Goal: Information Seeking & Learning: Learn about a topic

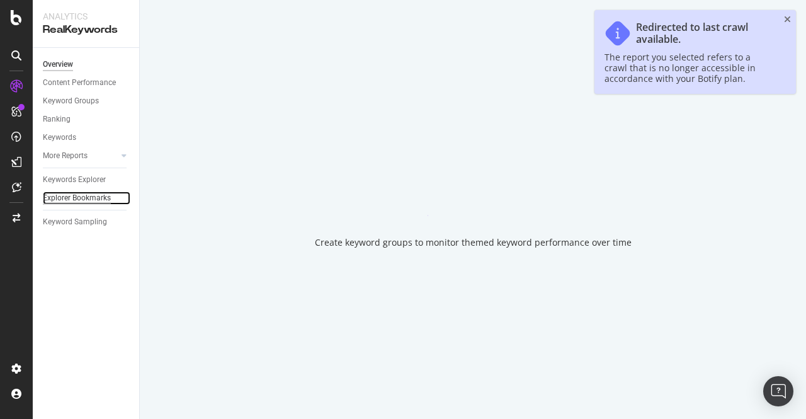
click at [81, 192] on div "Explorer Bookmarks" at bounding box center [77, 197] width 68 height 13
click at [85, 177] on div "Keywords Explorer" at bounding box center [74, 179] width 63 height 13
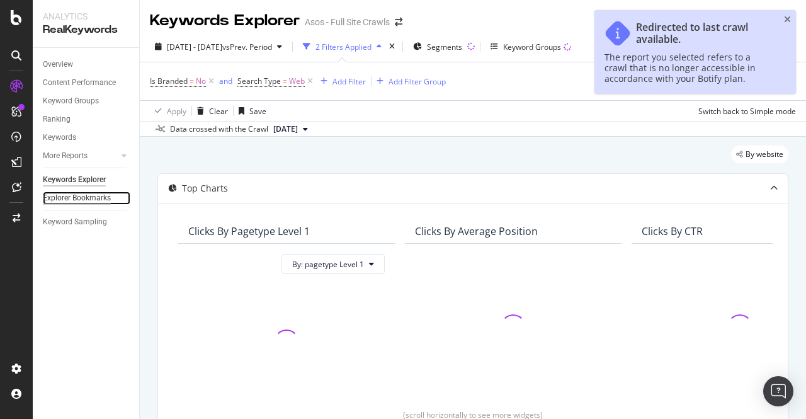
click at [89, 197] on div "Explorer Bookmarks" at bounding box center [77, 197] width 68 height 13
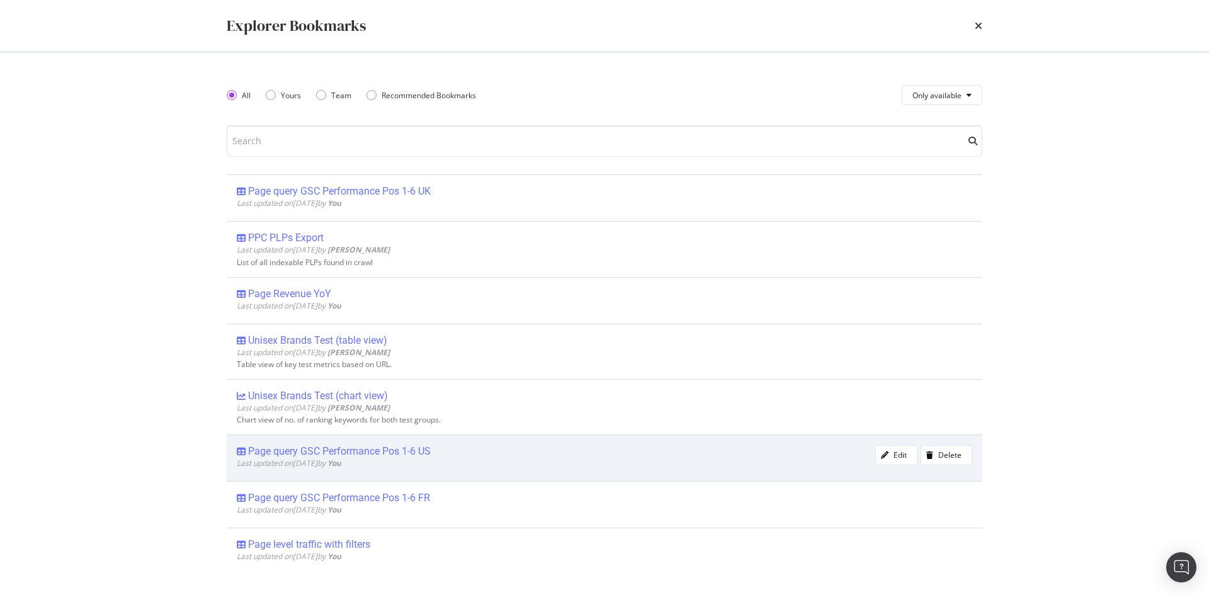
click at [389, 418] on div "Page query GSC Performance Pos 1-6 US" at bounding box center [339, 451] width 183 height 13
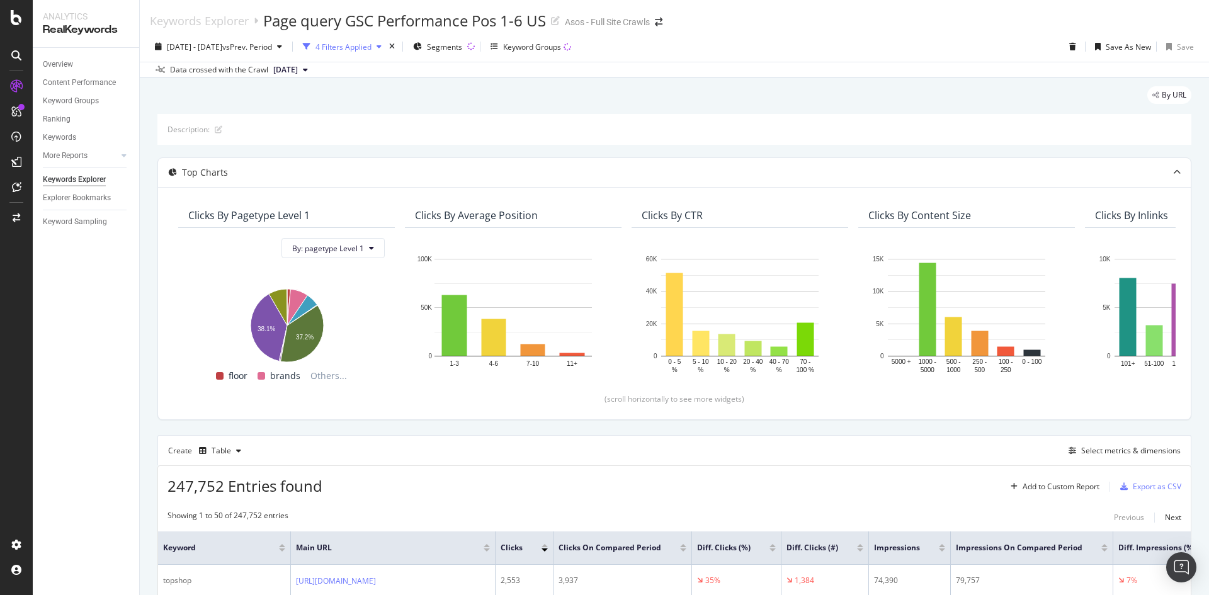
click at [315, 45] on div "button" at bounding box center [307, 47] width 18 height 18
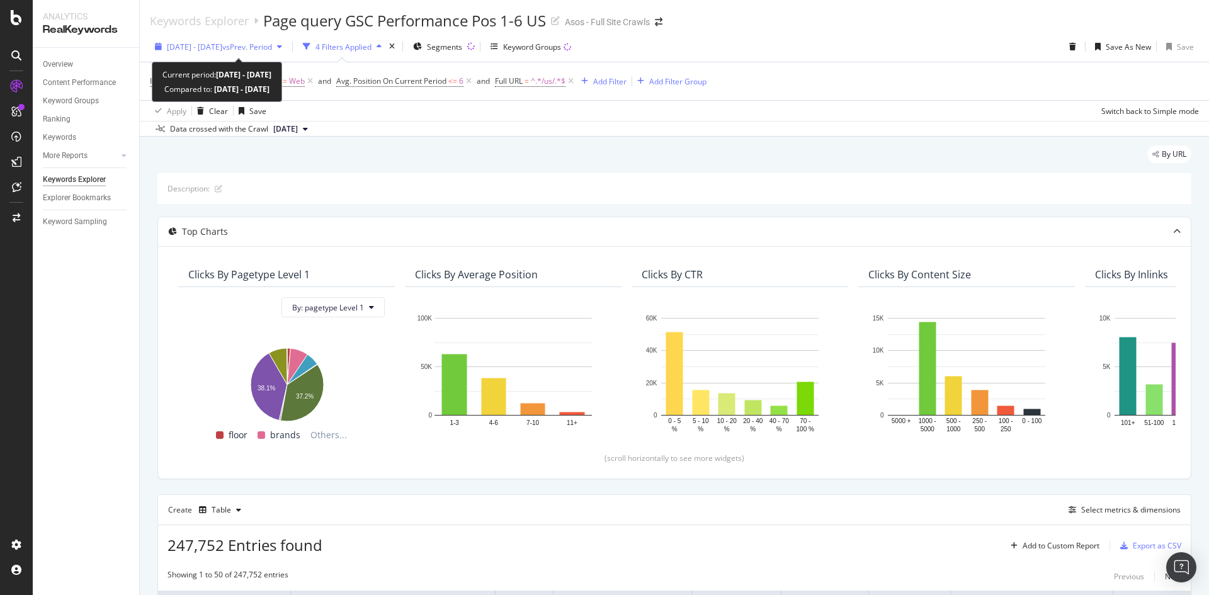
click at [222, 45] on span "[DATE] - [DATE]" at bounding box center [194, 47] width 55 height 11
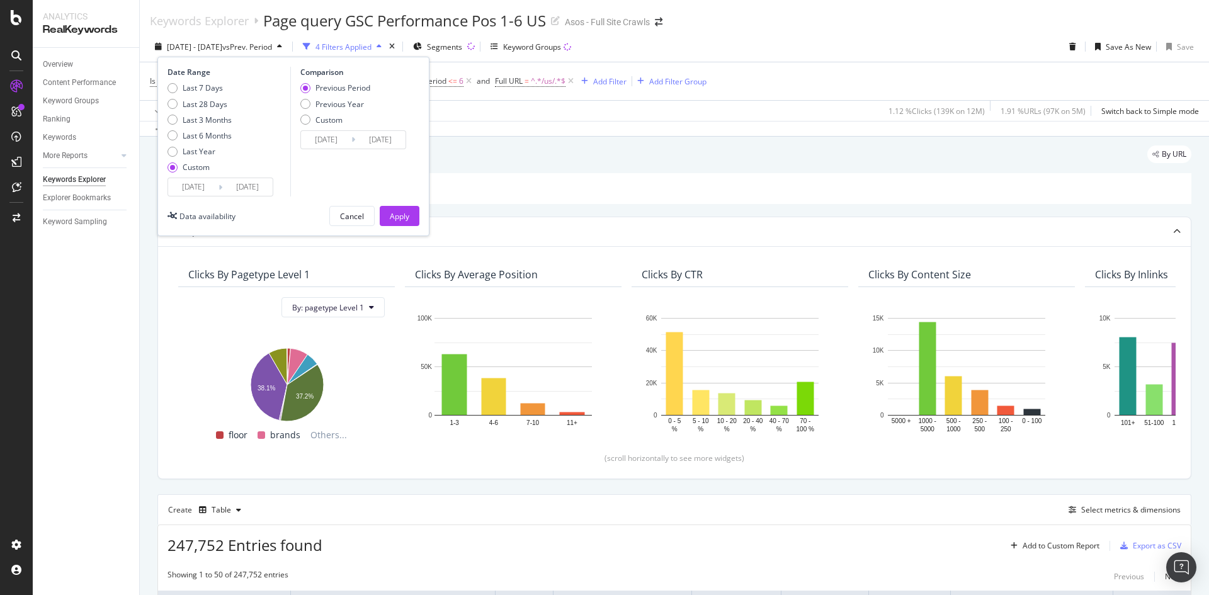
click at [205, 184] on input "[DATE]" at bounding box center [193, 187] width 50 height 18
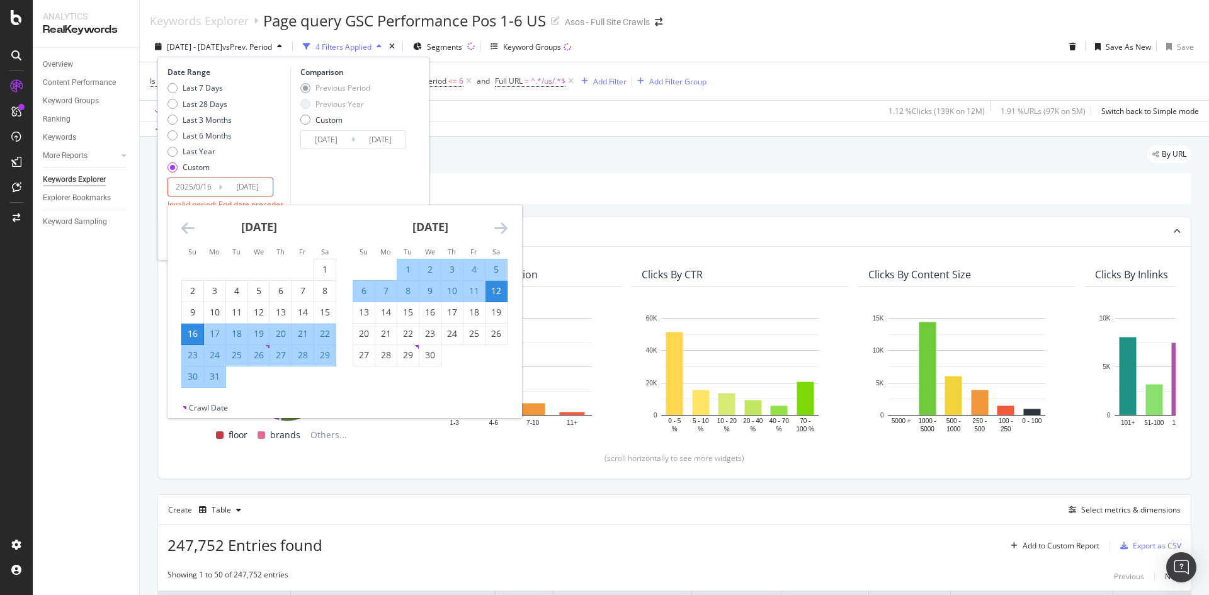
type input "[DATE]"
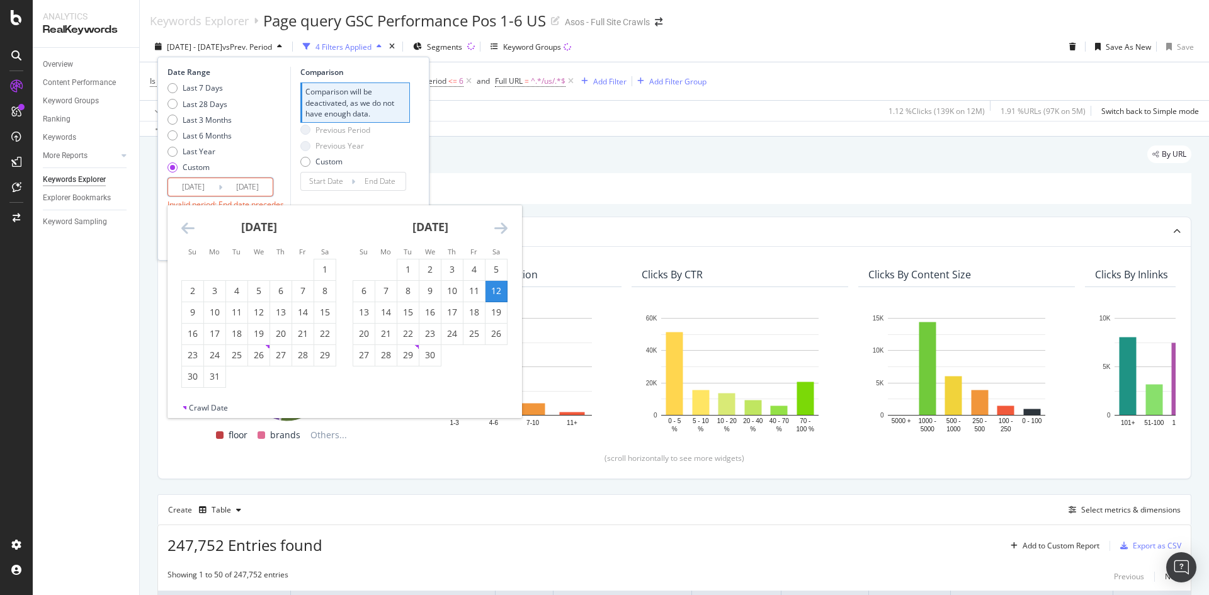
click at [213, 191] on input "[DATE]" at bounding box center [193, 187] width 50 height 18
type input "[DATE]"
click at [254, 184] on input "[DATE]" at bounding box center [247, 187] width 50 height 18
click at [266, 186] on input "[DATE]" at bounding box center [247, 187] width 50 height 18
type input "[DATE]"
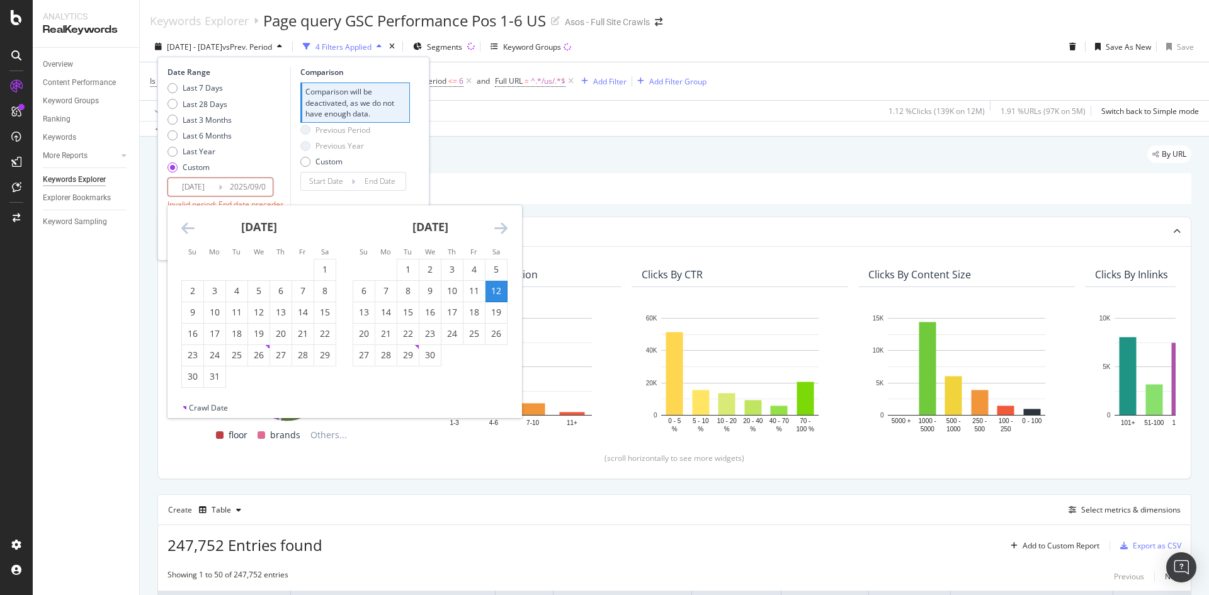
type input "[DATE]"
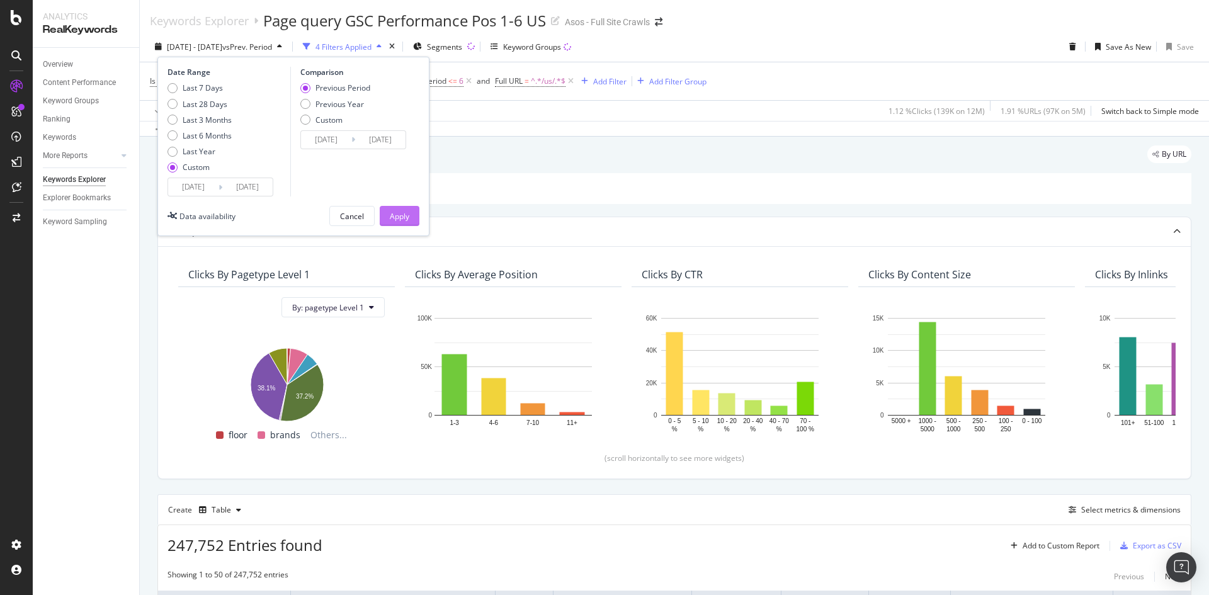
type input "[DATE]"
click at [393, 211] on div "Apply" at bounding box center [400, 216] width 20 height 11
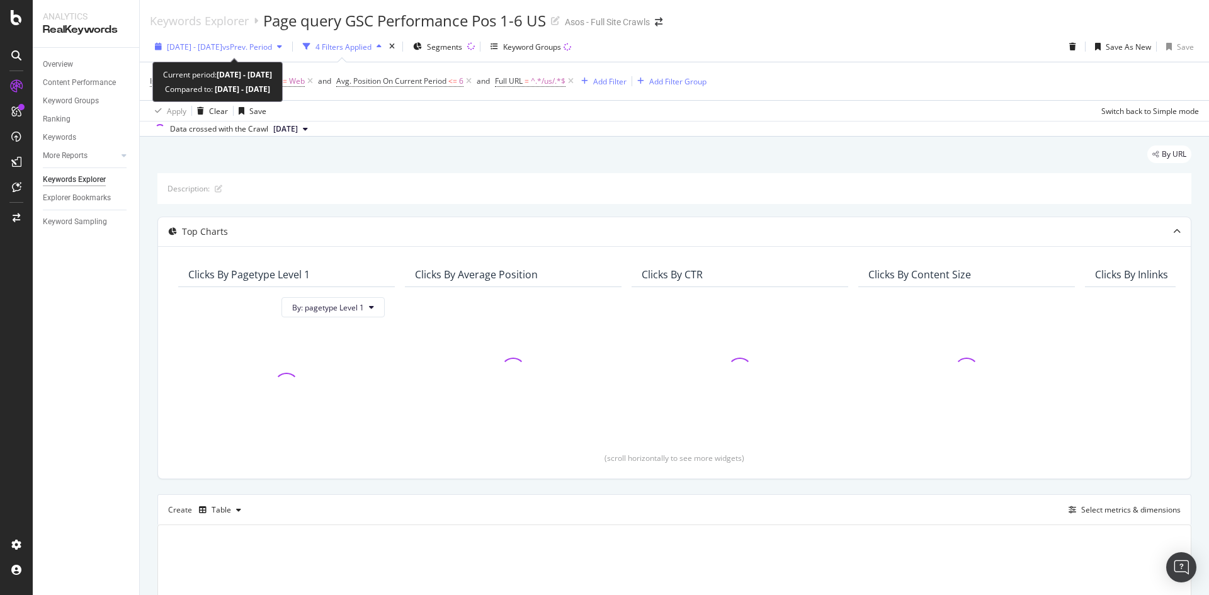
click at [186, 45] on span "[DATE] - [DATE]" at bounding box center [194, 47] width 55 height 11
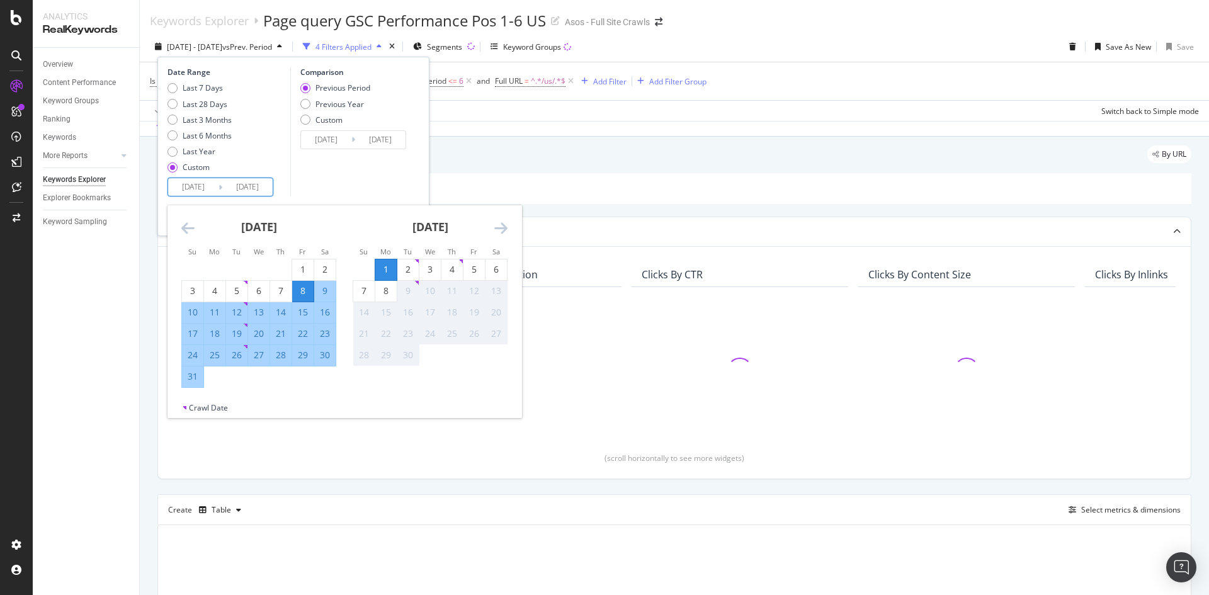
click at [211, 191] on input "[DATE]" at bounding box center [193, 187] width 50 height 18
type input "[DATE]"
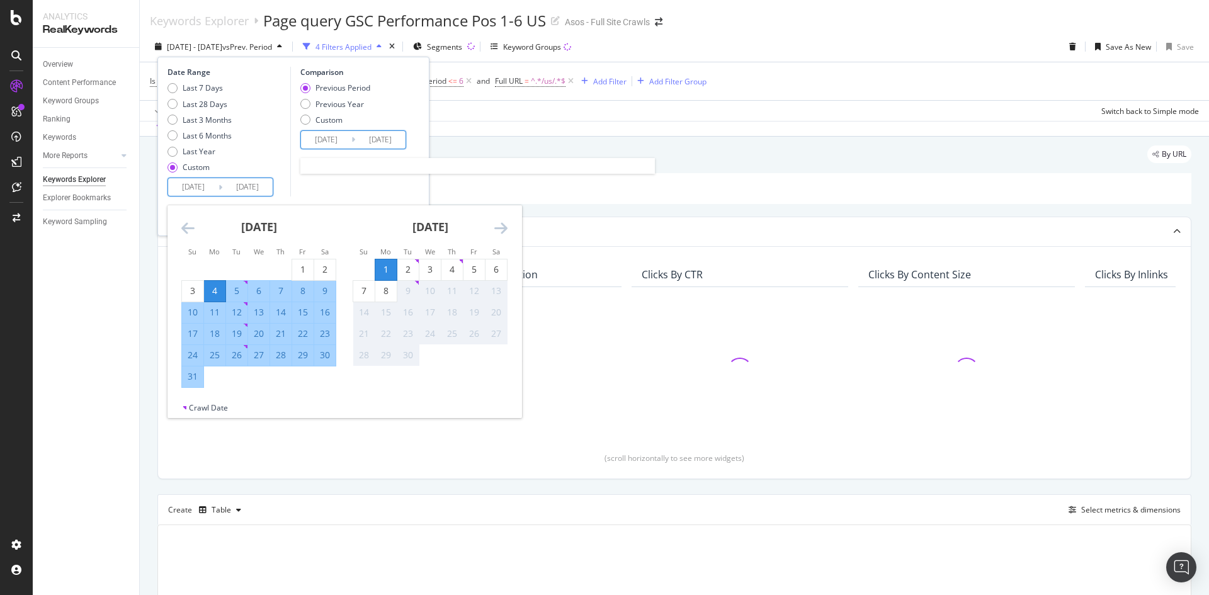
click at [381, 137] on input "[DATE]" at bounding box center [380, 140] width 50 height 18
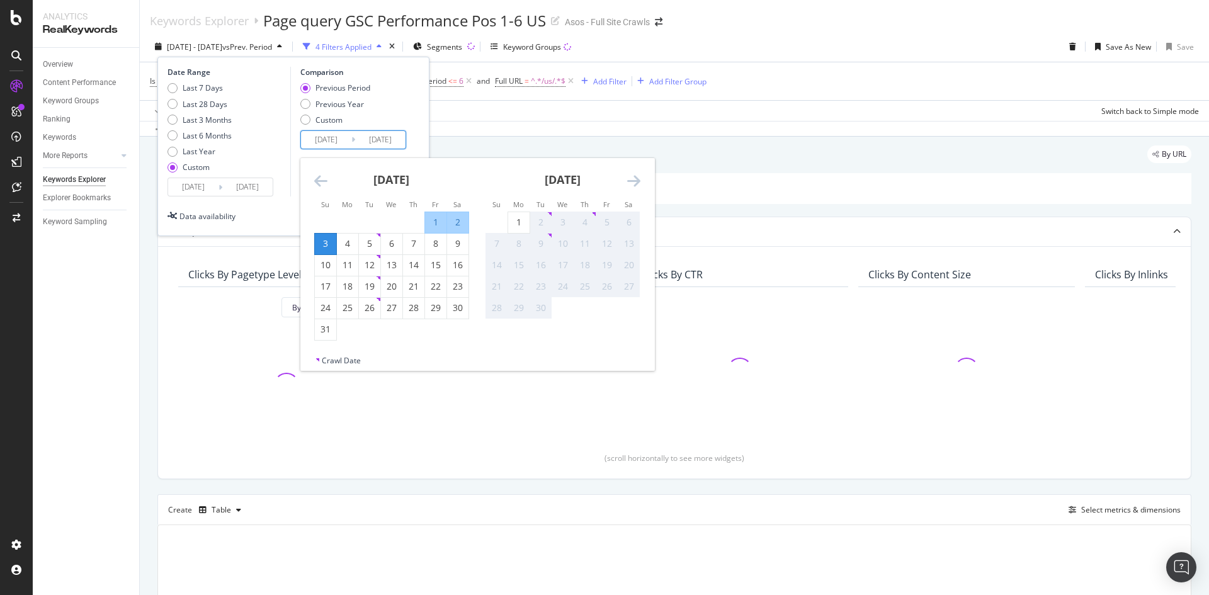
click at [400, 117] on div "Previous Period Previous Year Custom" at bounding box center [355, 105] width 110 height 47
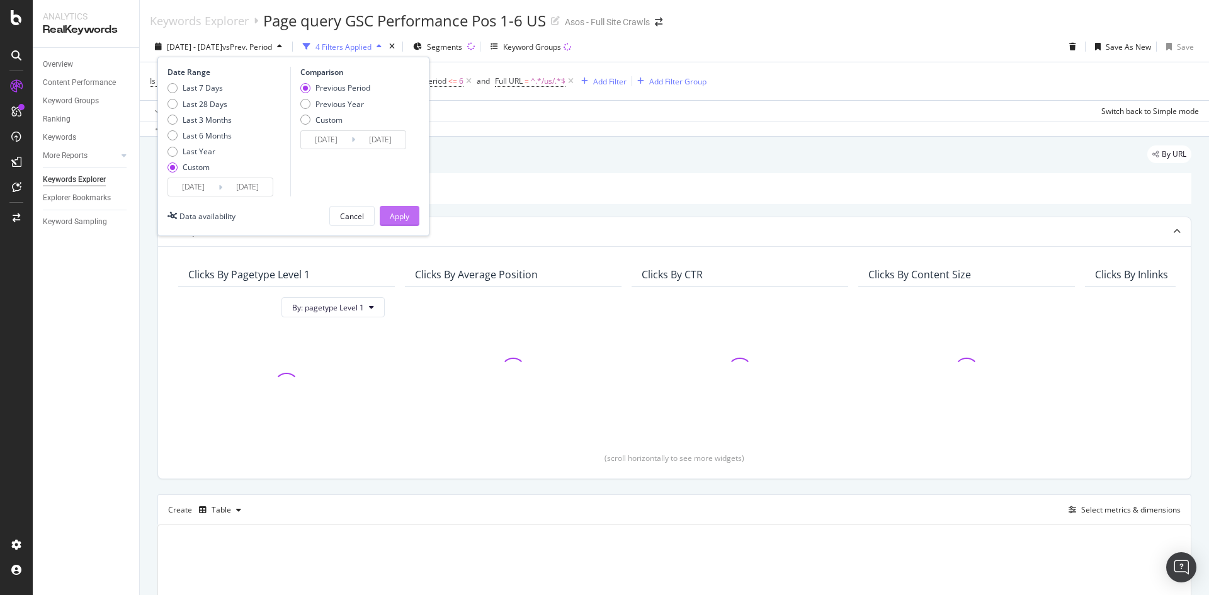
click at [406, 214] on div "Apply" at bounding box center [400, 216] width 20 height 11
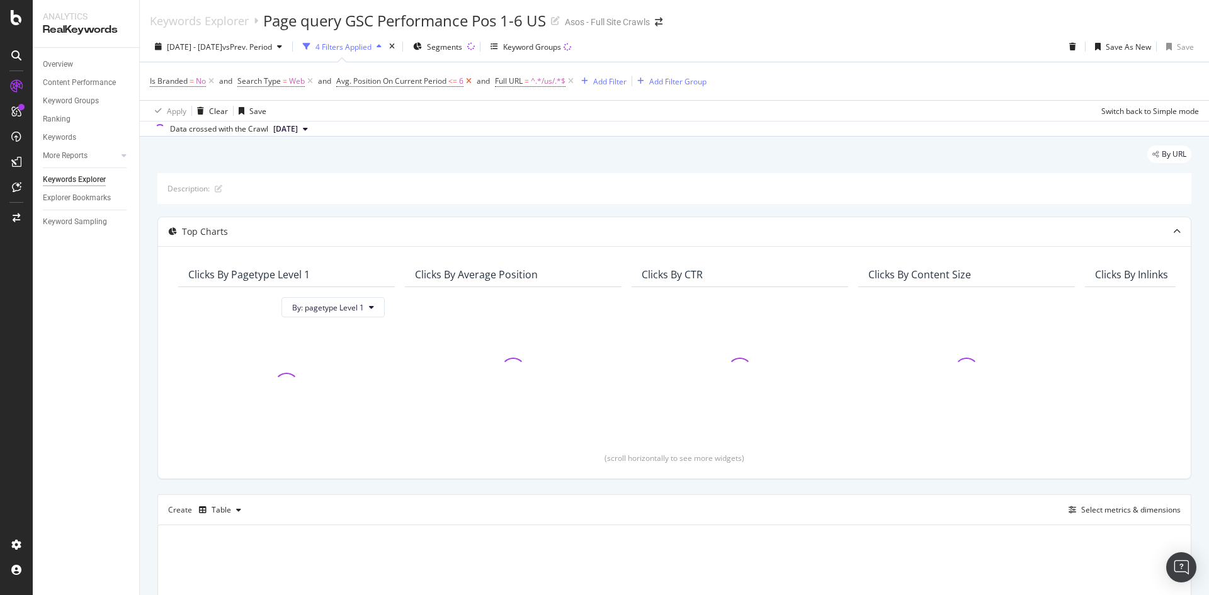
click at [471, 83] on icon at bounding box center [468, 81] width 11 height 13
click at [459, 80] on div "Add Filter" at bounding box center [450, 81] width 33 height 11
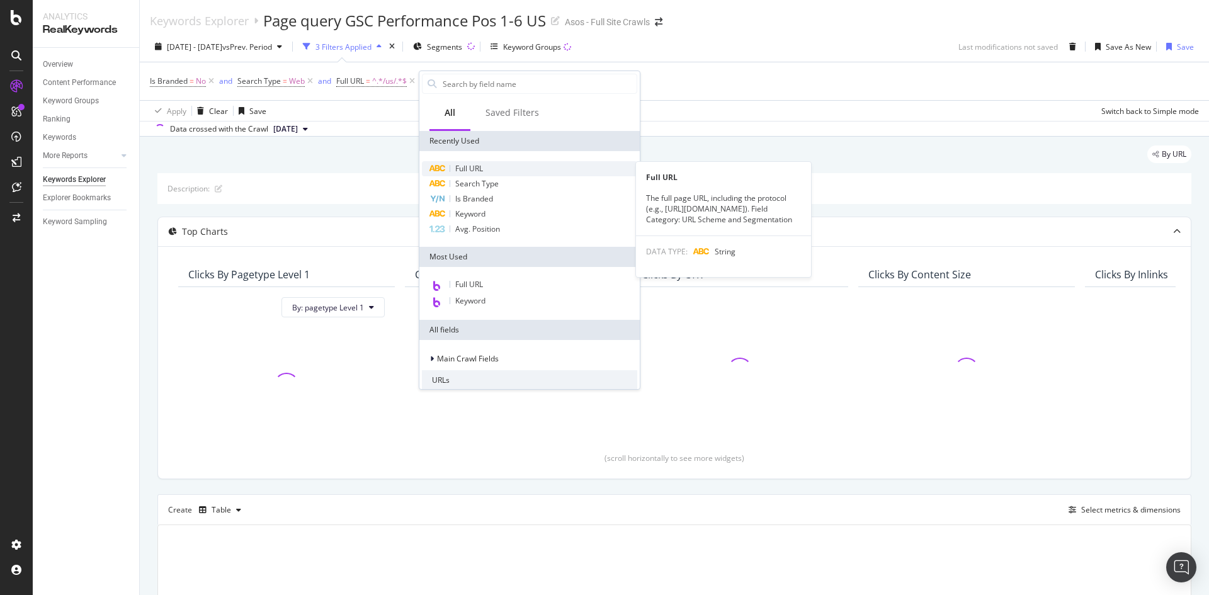
click at [490, 168] on div "Full URL" at bounding box center [529, 168] width 215 height 15
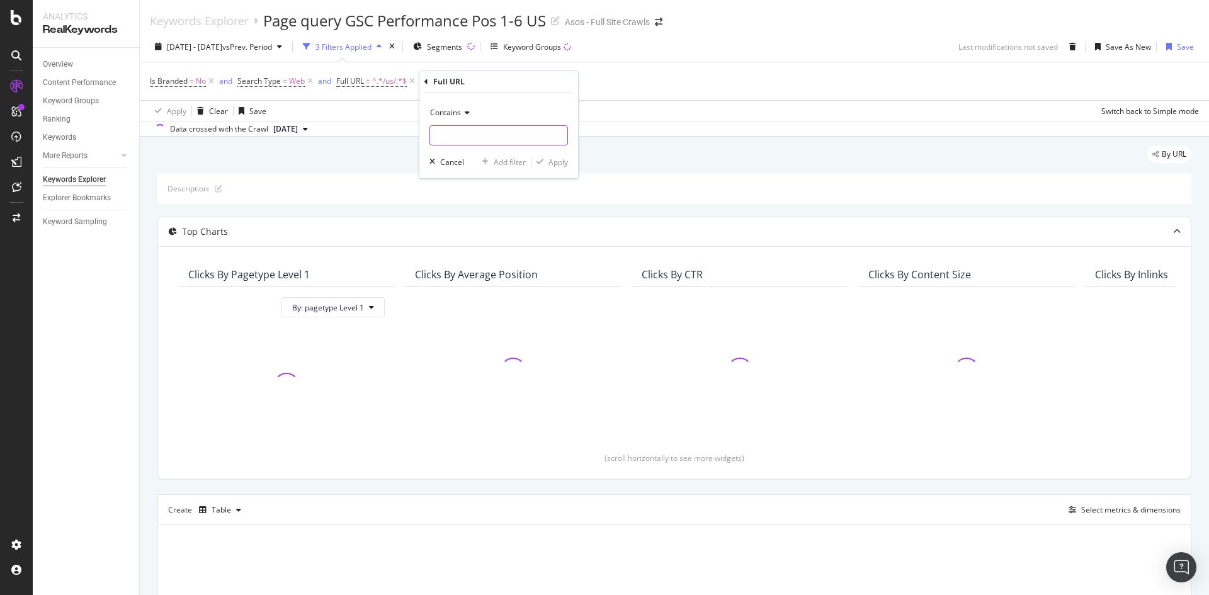
click at [512, 130] on input "text" at bounding box center [498, 135] width 137 height 20
type input "/cat/"
click at [568, 162] on div "Contains /cat/ Cancel Add filter Apply" at bounding box center [498, 136] width 159 height 86
click at [561, 162] on div "Apply" at bounding box center [558, 162] width 20 height 11
click at [545, 81] on div "Add Filter" at bounding box center [555, 81] width 33 height 11
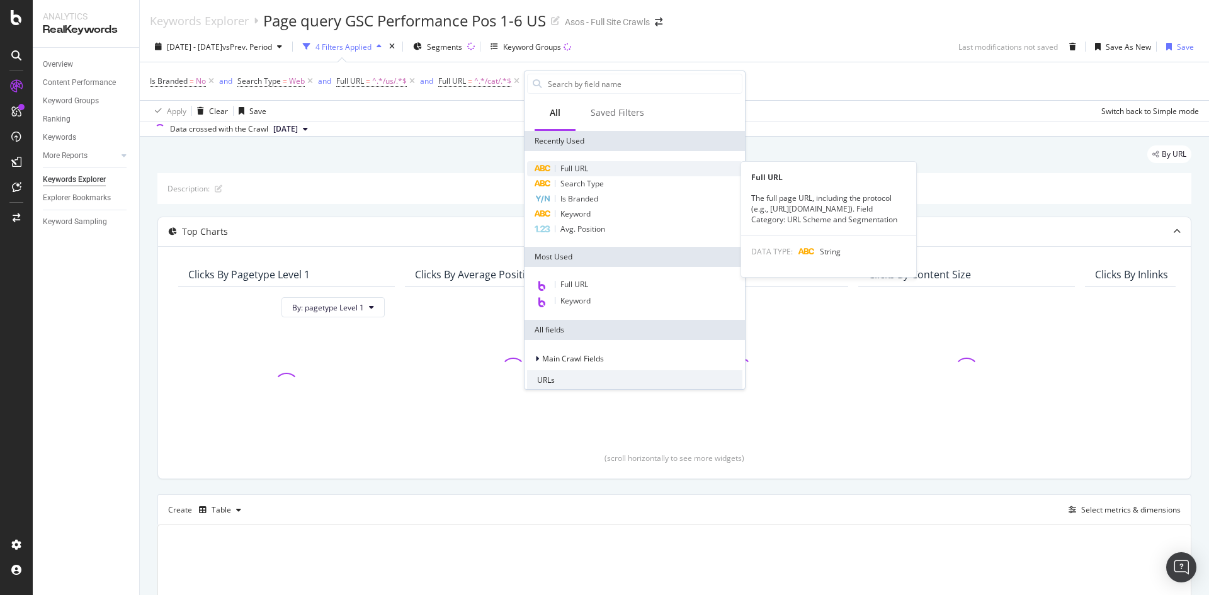
click at [581, 168] on span "Full URL" at bounding box center [574, 168] width 28 height 11
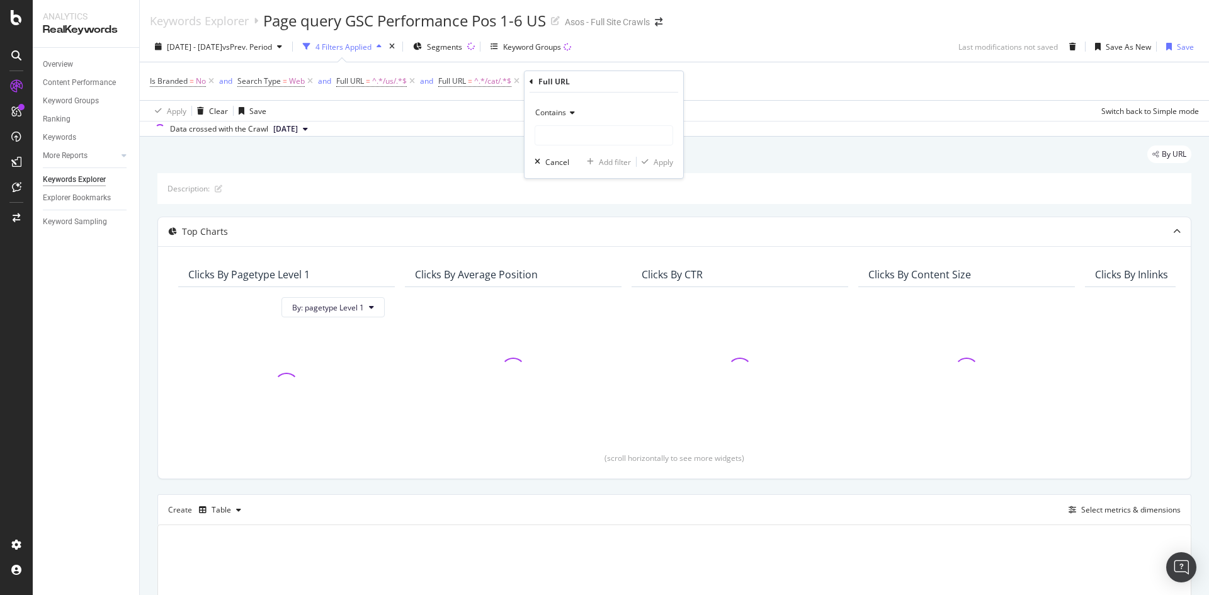
click at [558, 116] on span "Contains" at bounding box center [550, 112] width 31 height 11
click at [550, 111] on span "Contains" at bounding box center [550, 112] width 31 height 11
click at [582, 256] on span "Doesn't contain" at bounding box center [568, 253] width 55 height 11
click at [551, 125] on input "text" at bounding box center [603, 135] width 137 height 20
type input "/refine/"
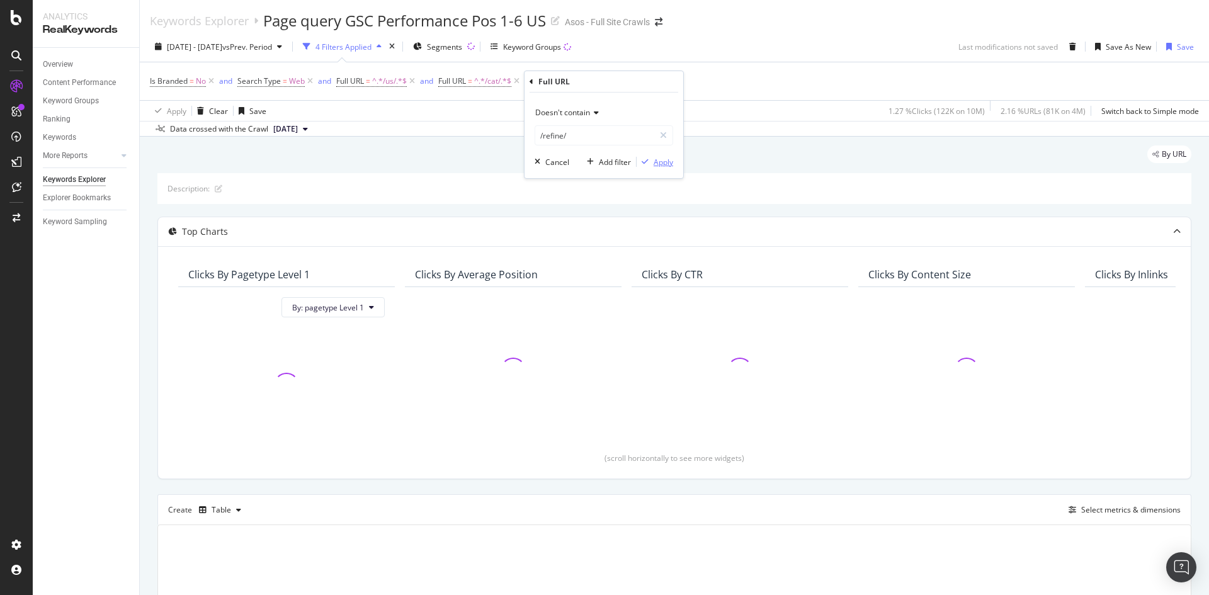
click at [656, 158] on div "Apply" at bounding box center [663, 162] width 20 height 11
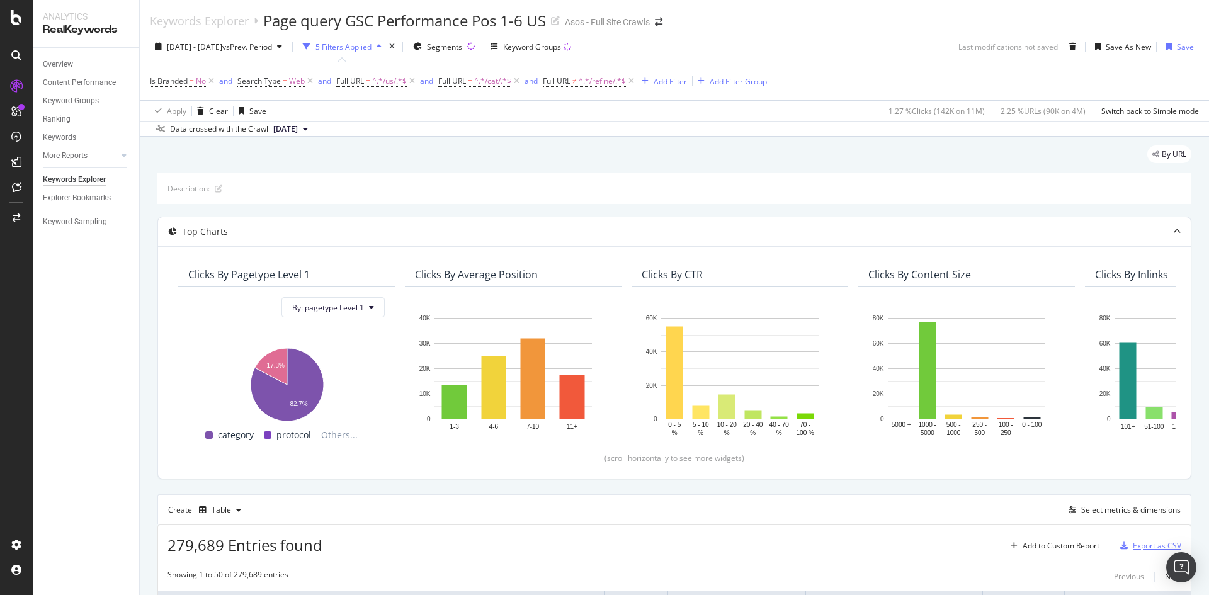
click at [805, 418] on div "Export as CSV" at bounding box center [1156, 545] width 48 height 11
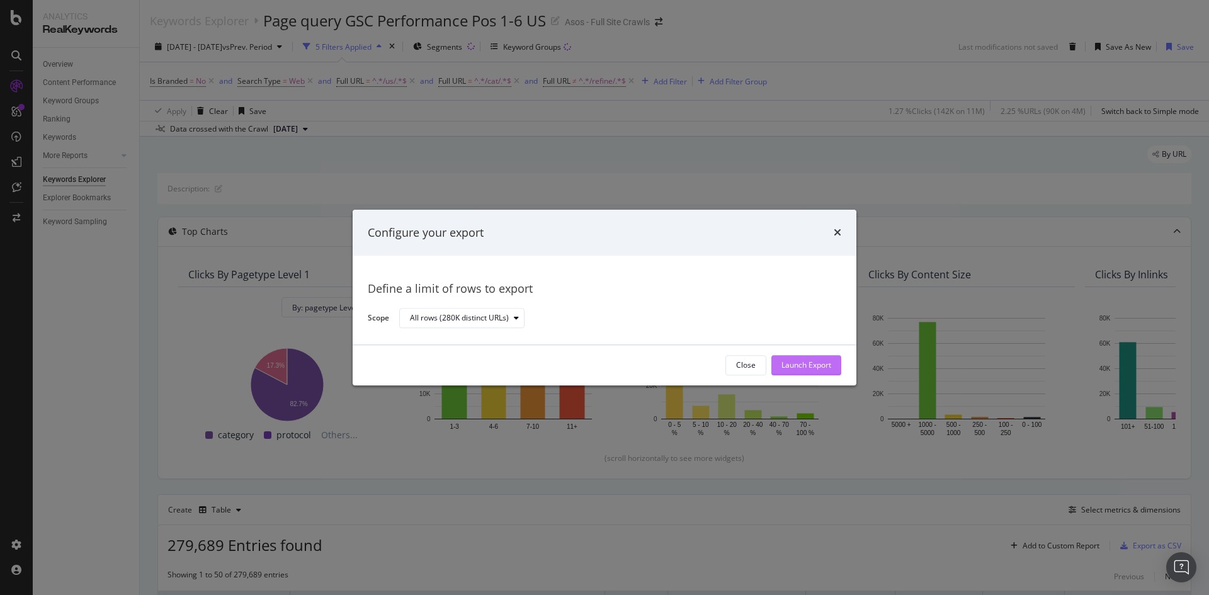
click at [805, 366] on div "Launch Export" at bounding box center [806, 365] width 50 height 11
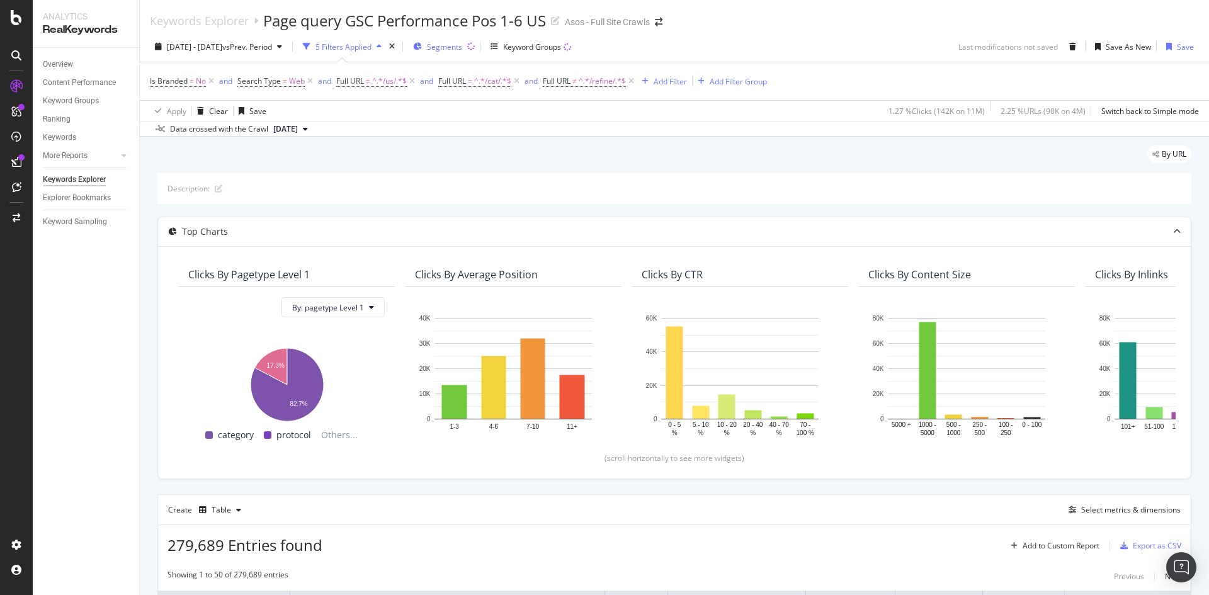
click at [462, 47] on span "Segments" at bounding box center [444, 47] width 35 height 11
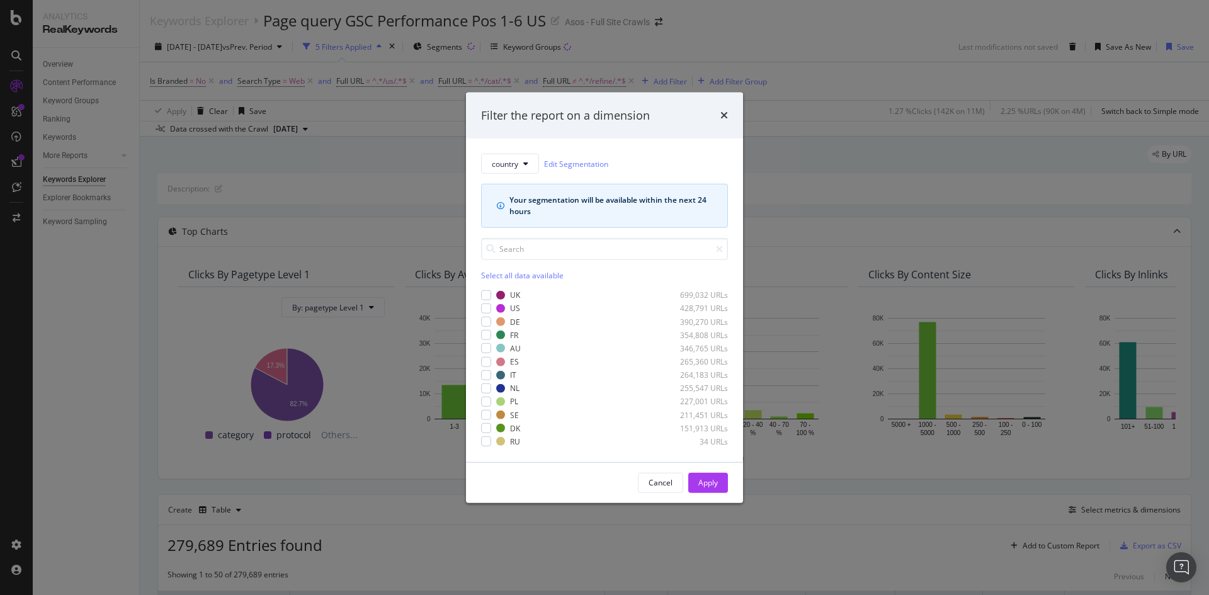
click at [805, 115] on div "Filter the report on a dimension country Edit Segmentation Your segmentation wi…" at bounding box center [604, 297] width 1209 height 595
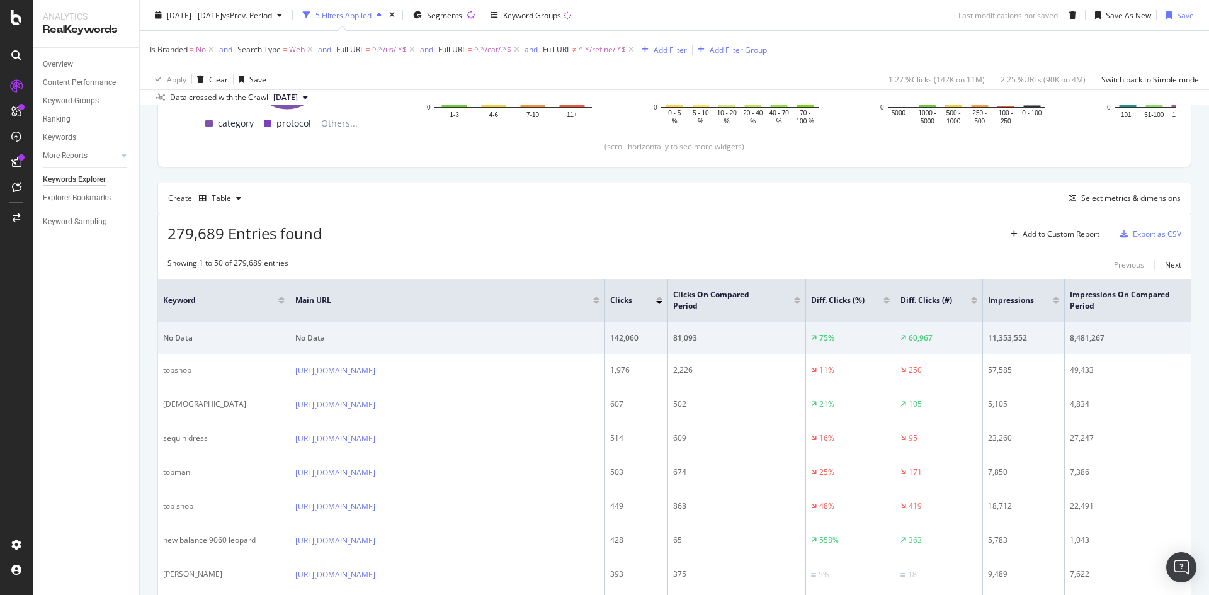
scroll to position [315, 0]
